Goal: Information Seeking & Learning: Understand process/instructions

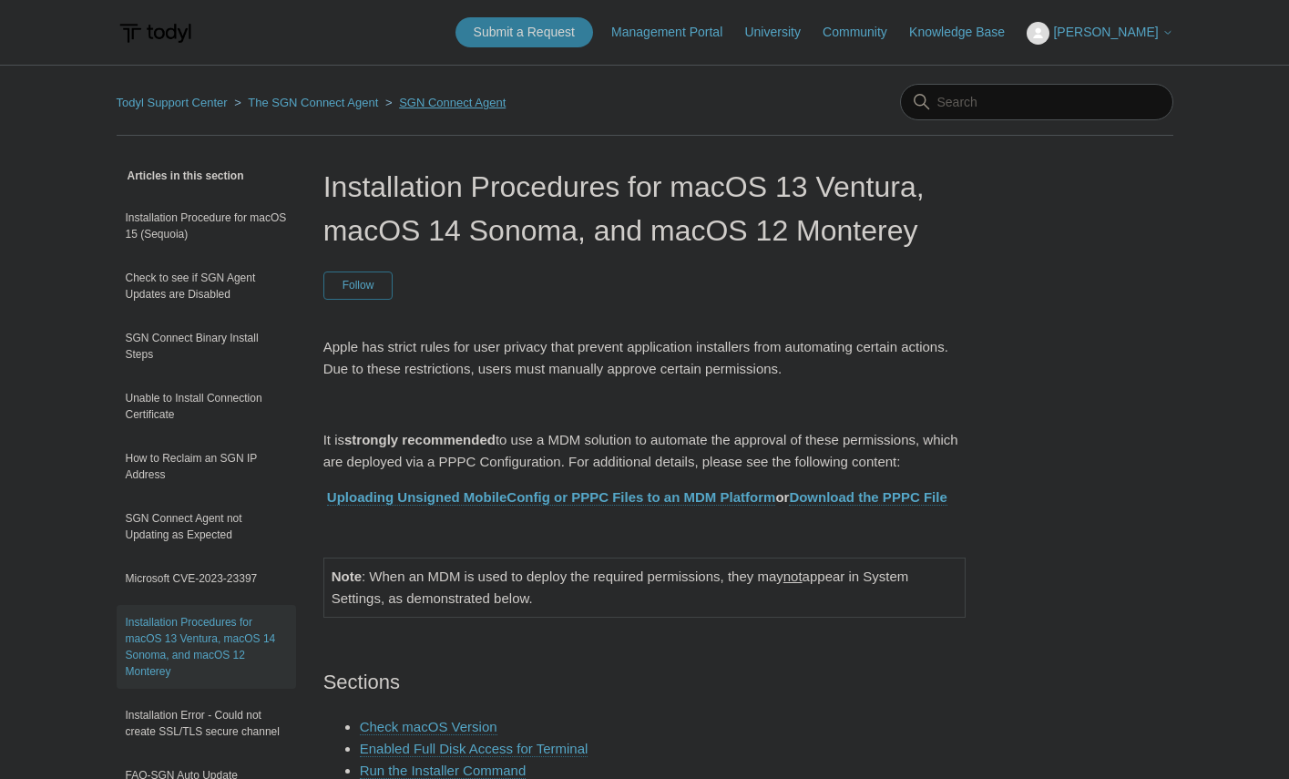
click at [457, 100] on link "SGN Connect Agent" at bounding box center [452, 103] width 107 height 14
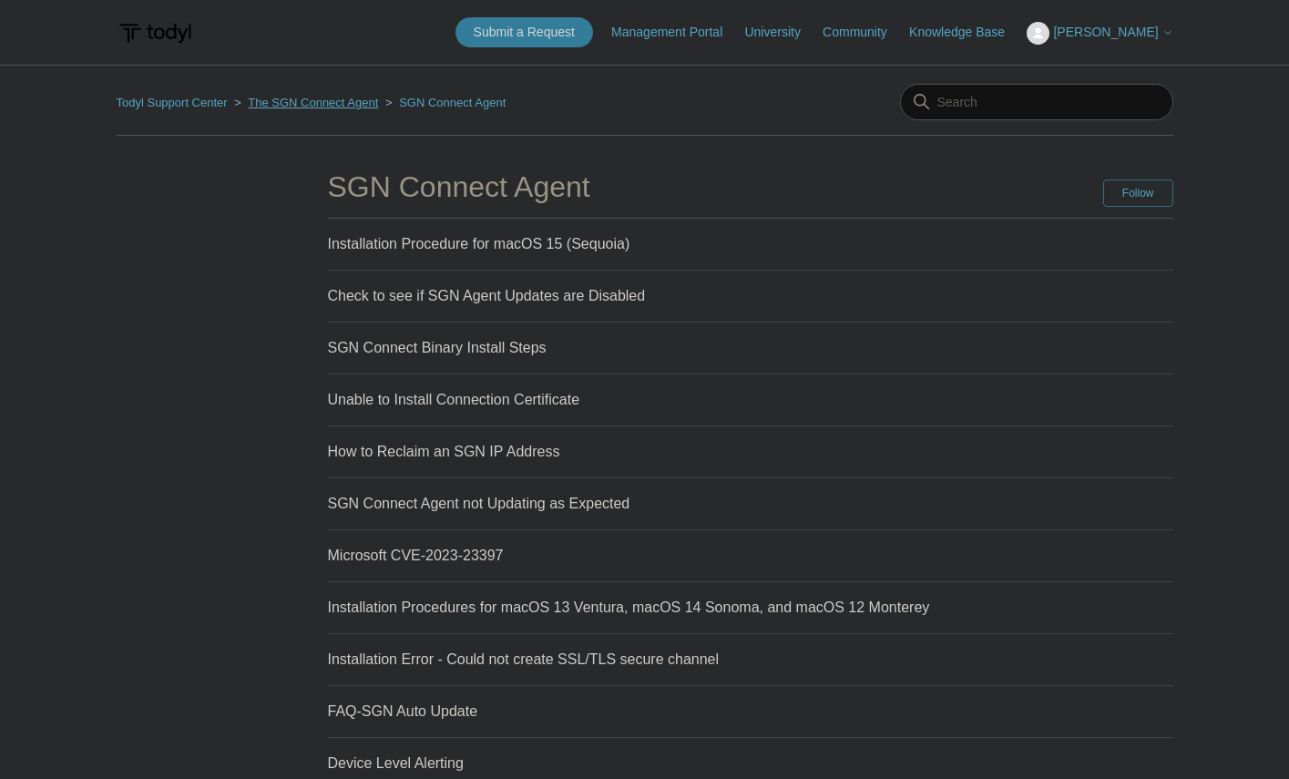
click at [345, 105] on link "The SGN Connect Agent" at bounding box center [313, 103] width 130 height 14
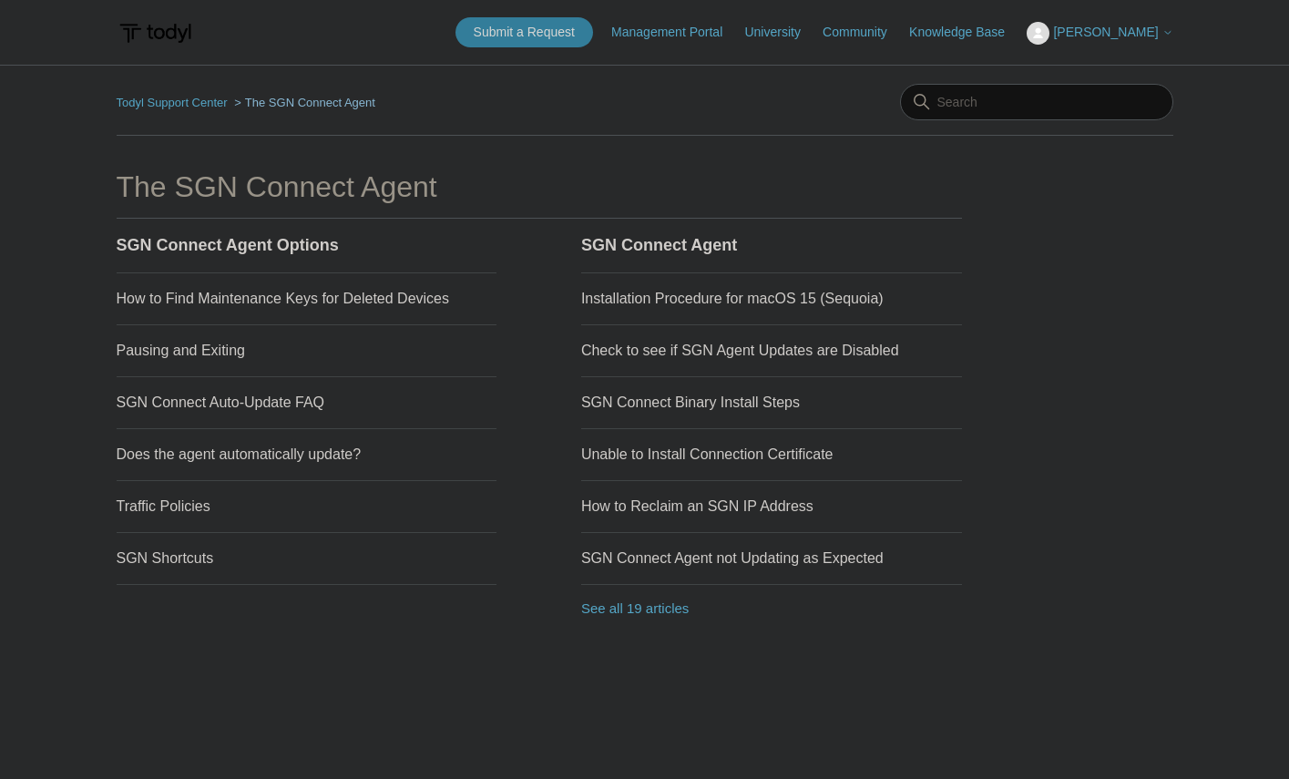
click at [1123, 27] on span "[PERSON_NAME]" at bounding box center [1105, 32] width 105 height 15
click at [1125, 27] on span "[PERSON_NAME]" at bounding box center [1105, 32] width 105 height 15
click at [633, 610] on link "See all 19 articles" at bounding box center [771, 609] width 381 height 48
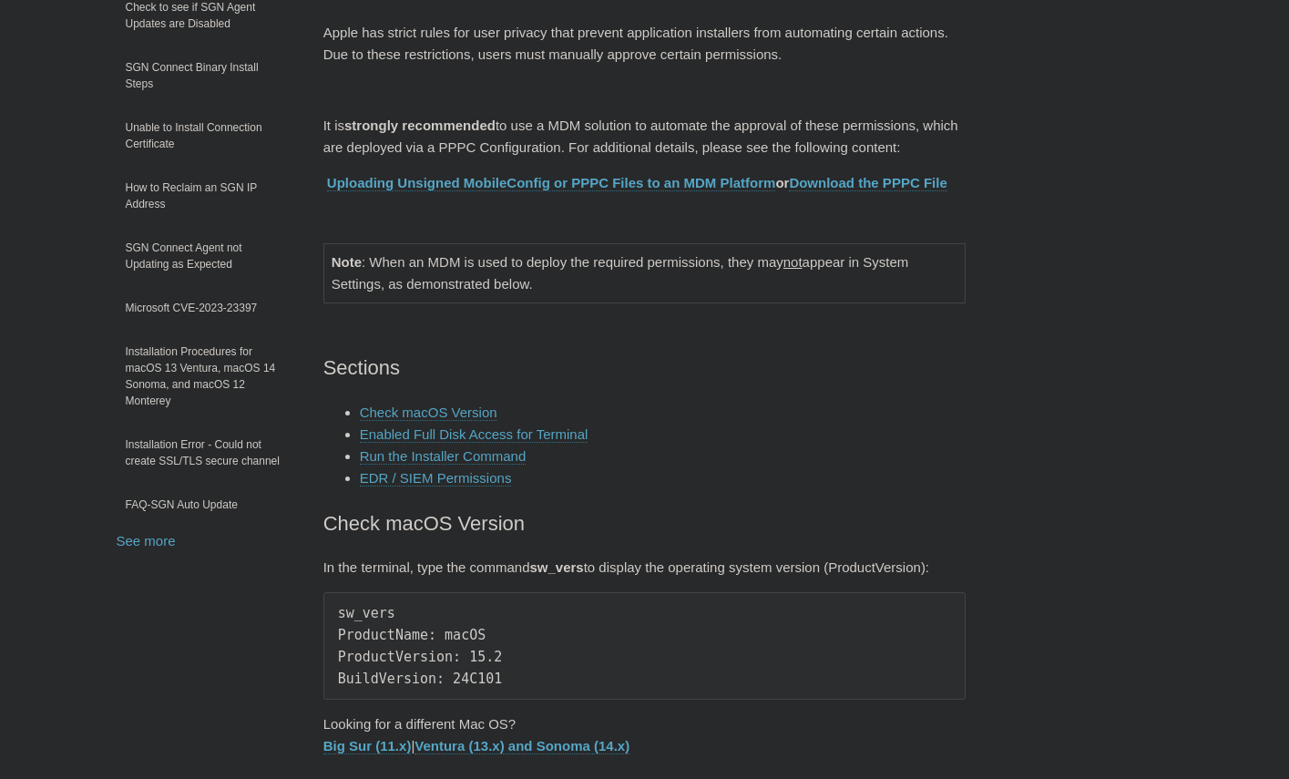
scroll to position [455, 0]
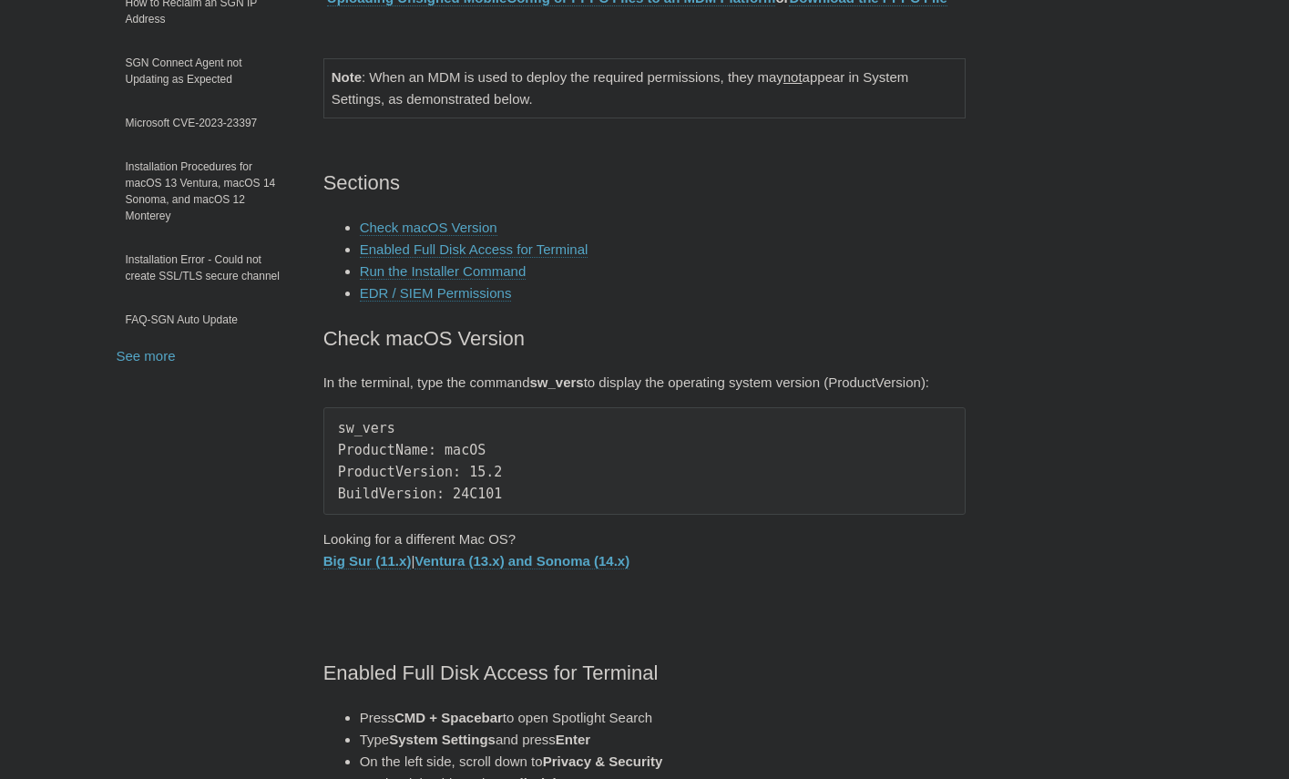
click at [544, 557] on link "Ventura (13.x) and Sonoma (14.x)" at bounding box center [521, 561] width 215 height 16
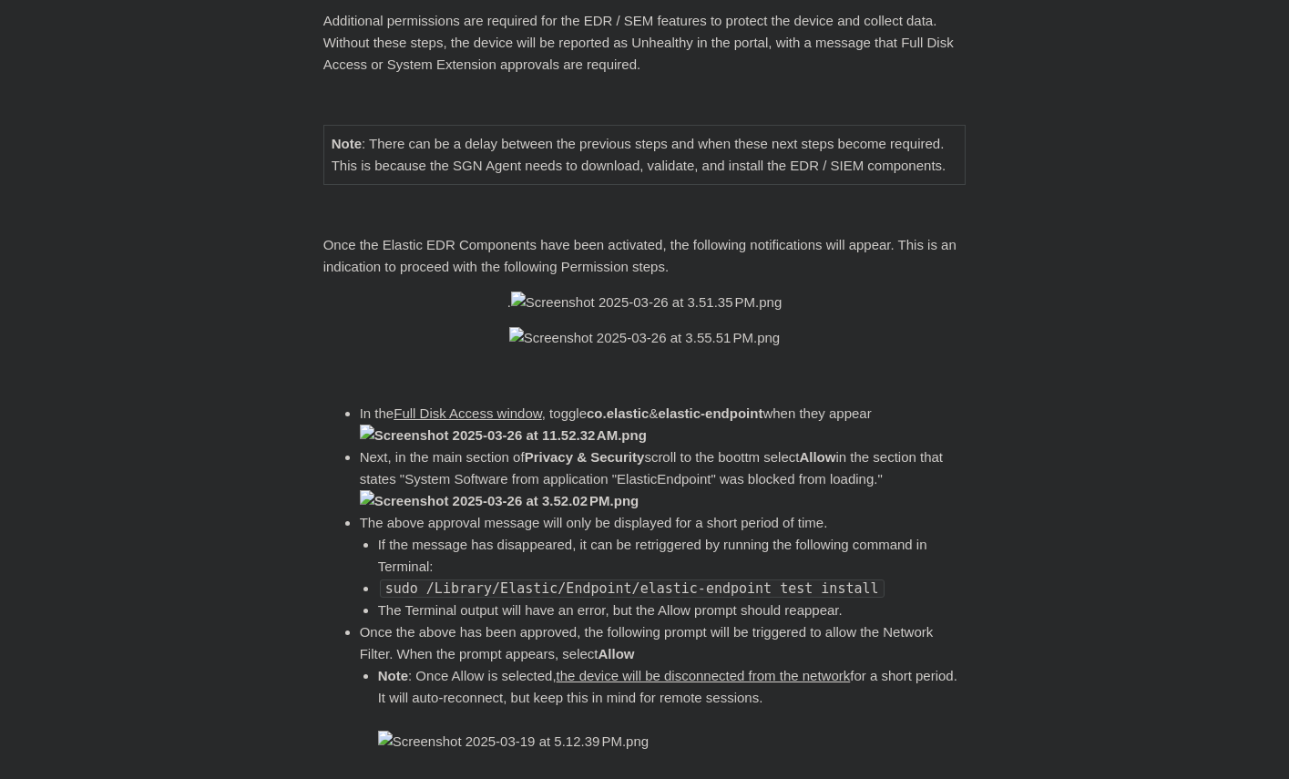
scroll to position [2277, 0]
